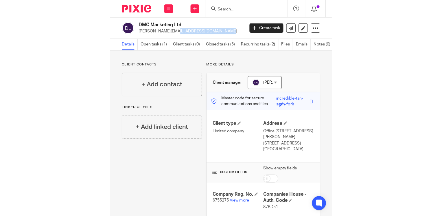
scroll to position [58, 0]
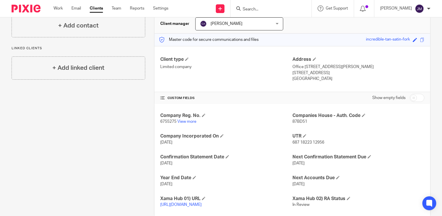
click at [219, 10] on input "Search" at bounding box center [268, 9] width 52 height 5
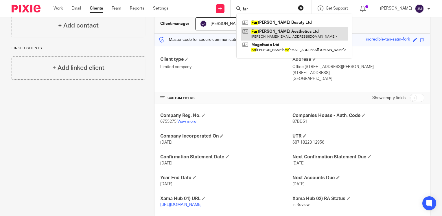
type input "far"
click at [219, 34] on link at bounding box center [294, 33] width 107 height 13
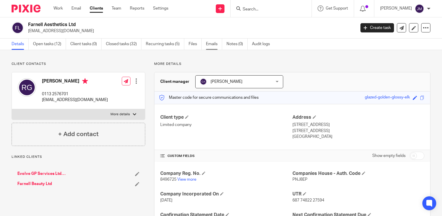
click at [214, 46] on link "Emails" at bounding box center [214, 43] width 16 height 11
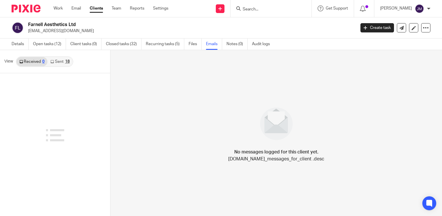
click at [59, 62] on link "Sent 18" at bounding box center [59, 61] width 25 height 9
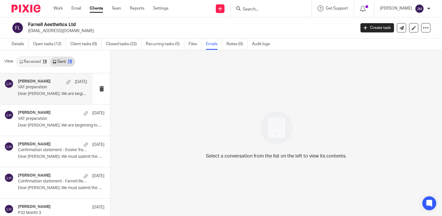
click at [51, 81] on div "Liz Hough 4 Aug" at bounding box center [52, 82] width 69 height 6
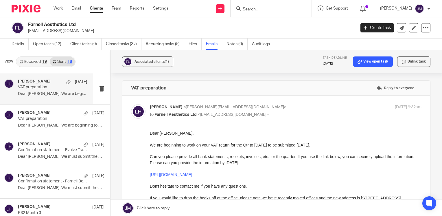
click at [266, 10] on input "Search" at bounding box center [268, 9] width 52 height 5
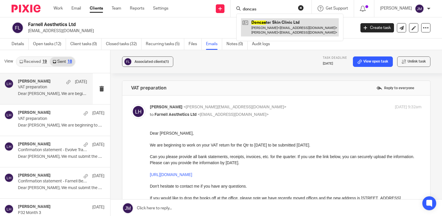
type input "doncas"
click at [299, 28] on link at bounding box center [290, 27] width 98 height 18
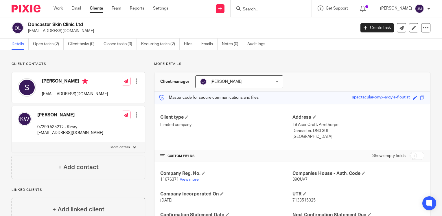
click at [264, 9] on input "Search" at bounding box center [268, 9] width 52 height 5
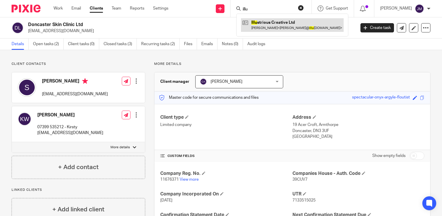
type input "illu"
click at [270, 25] on link at bounding box center [292, 24] width 103 height 13
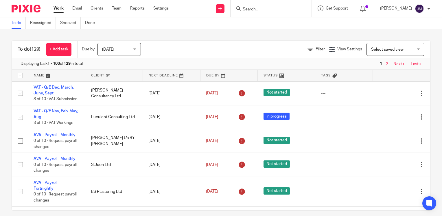
click at [280, 8] on input "Search" at bounding box center [268, 9] width 52 height 5
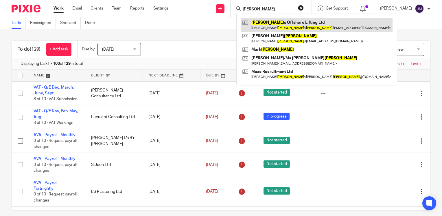
type input "wilson"
click at [281, 21] on link at bounding box center [317, 24] width 152 height 13
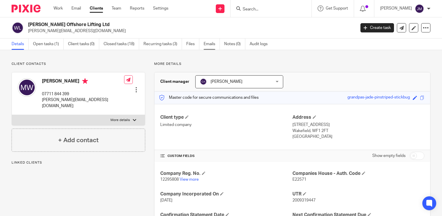
click at [206, 45] on link "Emails" at bounding box center [212, 43] width 16 height 11
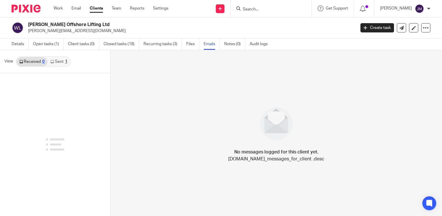
click at [63, 62] on link "Sent 1" at bounding box center [58, 61] width 23 height 9
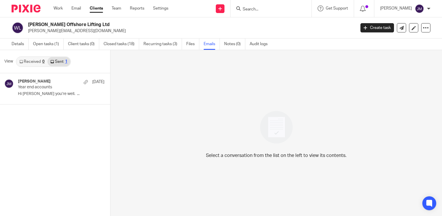
click at [60, 60] on link "Sent 1" at bounding box center [58, 61] width 23 height 9
click at [13, 43] on link "Details" at bounding box center [20, 43] width 17 height 11
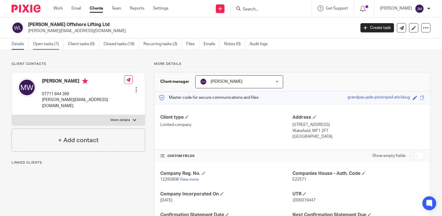
click at [57, 46] on link "Open tasks (1)" at bounding box center [48, 43] width 31 height 11
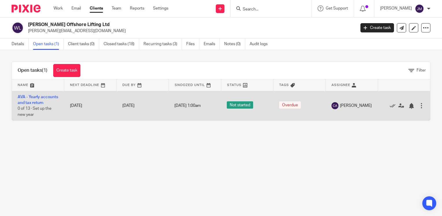
click at [37, 99] on td "AVA - Yearly accounts and tax return 0 of 13 · Set up the new year" at bounding box center [38, 106] width 52 height 30
click at [34, 98] on link "AVA - Yearly accounts and tax return" at bounding box center [38, 100] width 41 height 10
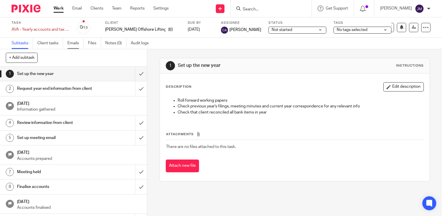
click at [75, 46] on link "Emails" at bounding box center [75, 43] width 16 height 11
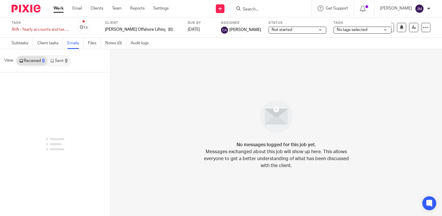
click at [56, 58] on link "Sent 0" at bounding box center [58, 60] width 23 height 9
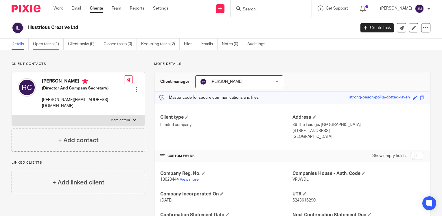
click at [50, 45] on link "Open tasks (1)" at bounding box center [48, 43] width 31 height 11
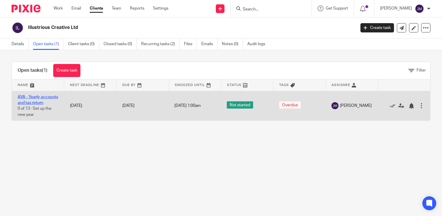
click at [36, 102] on link "AVA - Yearly accounts and tax return" at bounding box center [38, 100] width 41 height 10
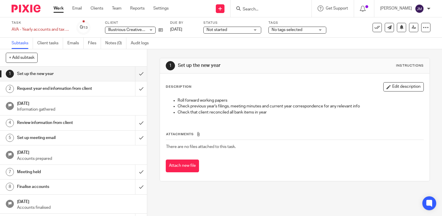
click at [103, 46] on ul "Subtasks Client tasks Emails Files Notes (0) Audit logs" at bounding box center [85, 43] width 146 height 11
click at [99, 45] on link "Files" at bounding box center [94, 43] width 13 height 11
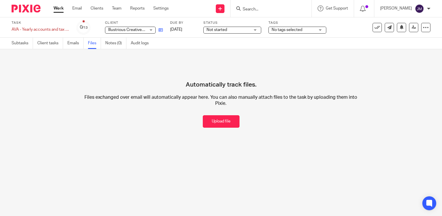
click at [162, 31] on icon at bounding box center [161, 30] width 4 height 4
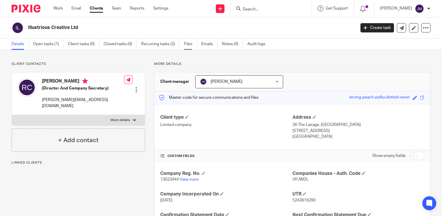
click at [192, 45] on link "Files" at bounding box center [190, 43] width 13 height 11
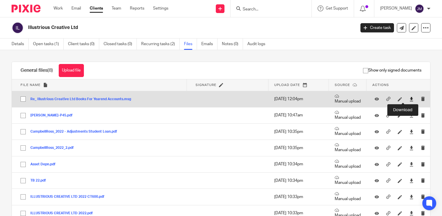
click at [409, 99] on icon at bounding box center [411, 99] width 4 height 4
